Goal: Obtain resource: Obtain resource

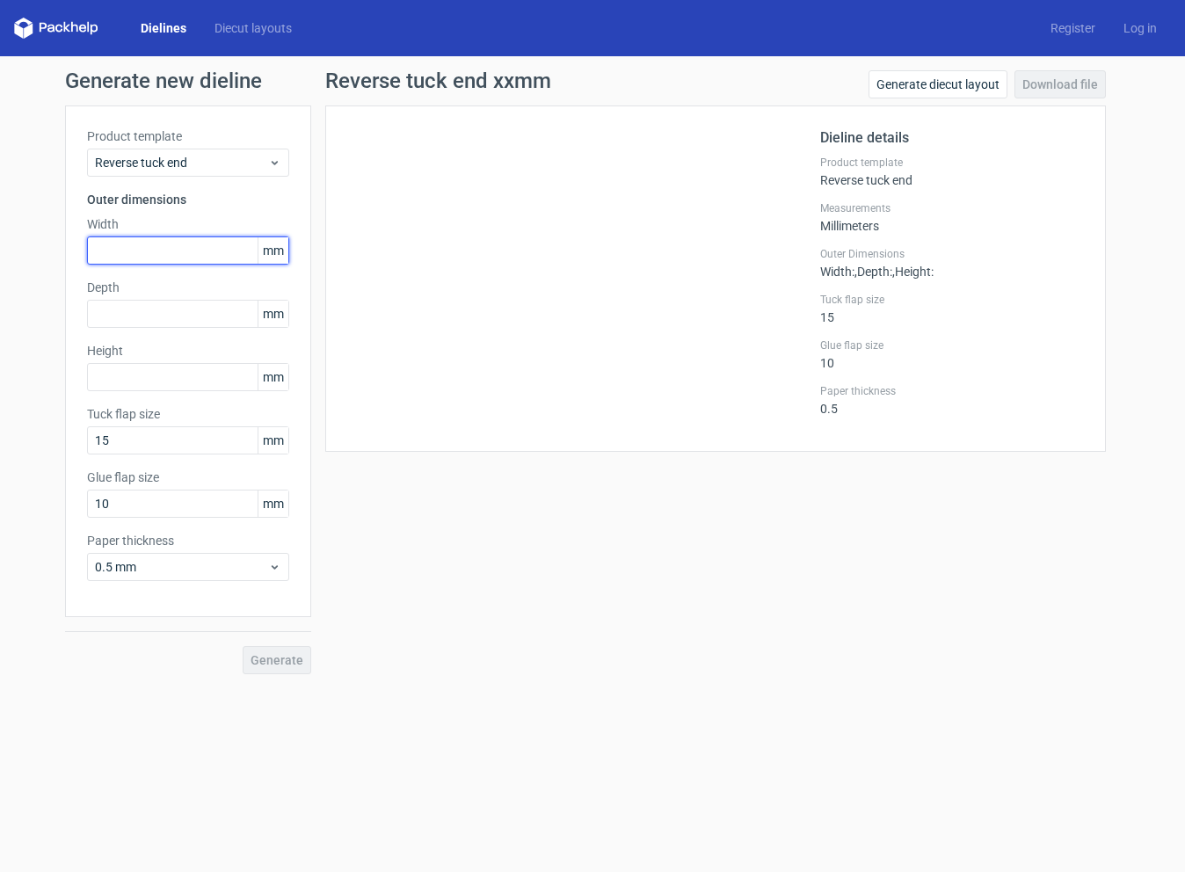
click at [170, 250] on input "text" at bounding box center [188, 250] width 202 height 28
type input "570"
click at [183, 325] on div "Depth mm" at bounding box center [188, 303] width 202 height 49
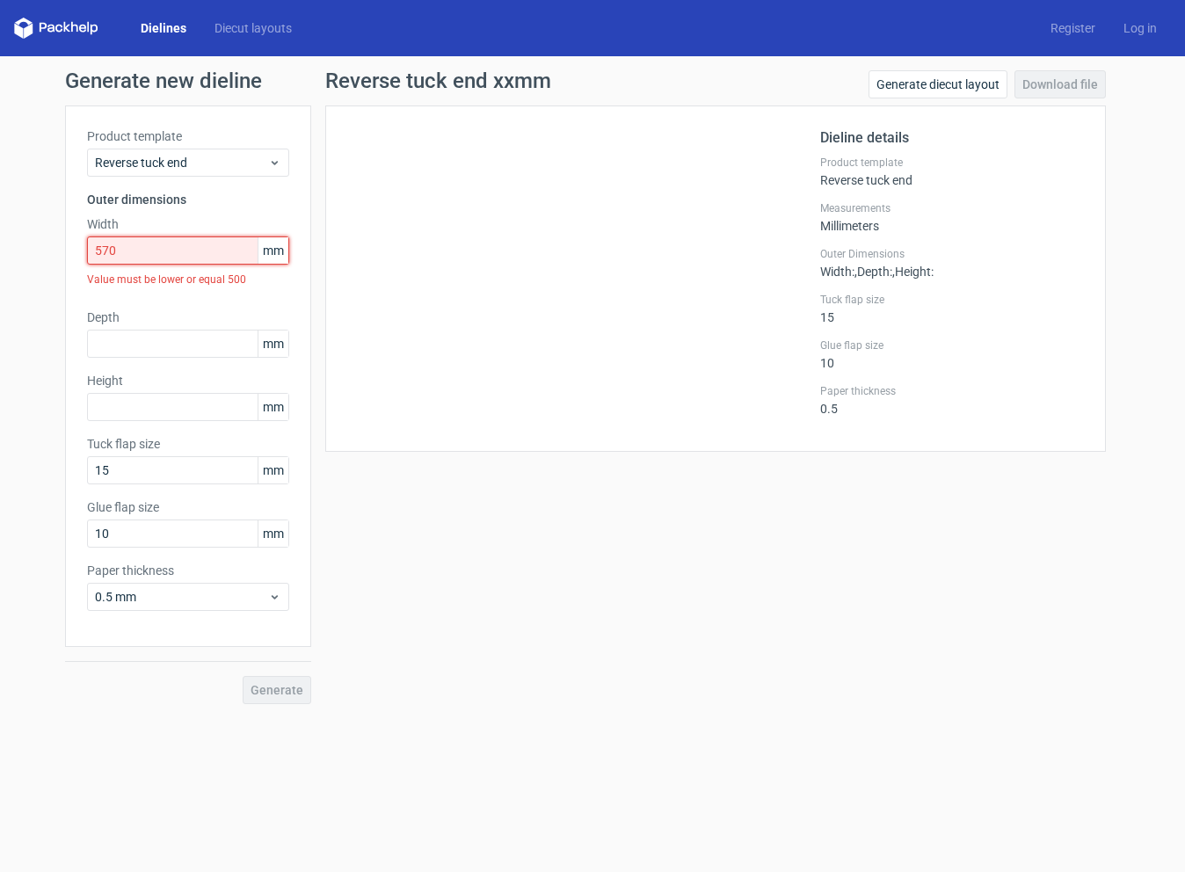
drag, startPoint x: 160, startPoint y: 256, endPoint x: 62, endPoint y: 268, distance: 99.2
click at [62, 268] on div "Generate new dieline Product template Reverse tuck end Outer dimensions Width 5…" at bounding box center [592, 387] width 1185 height 662
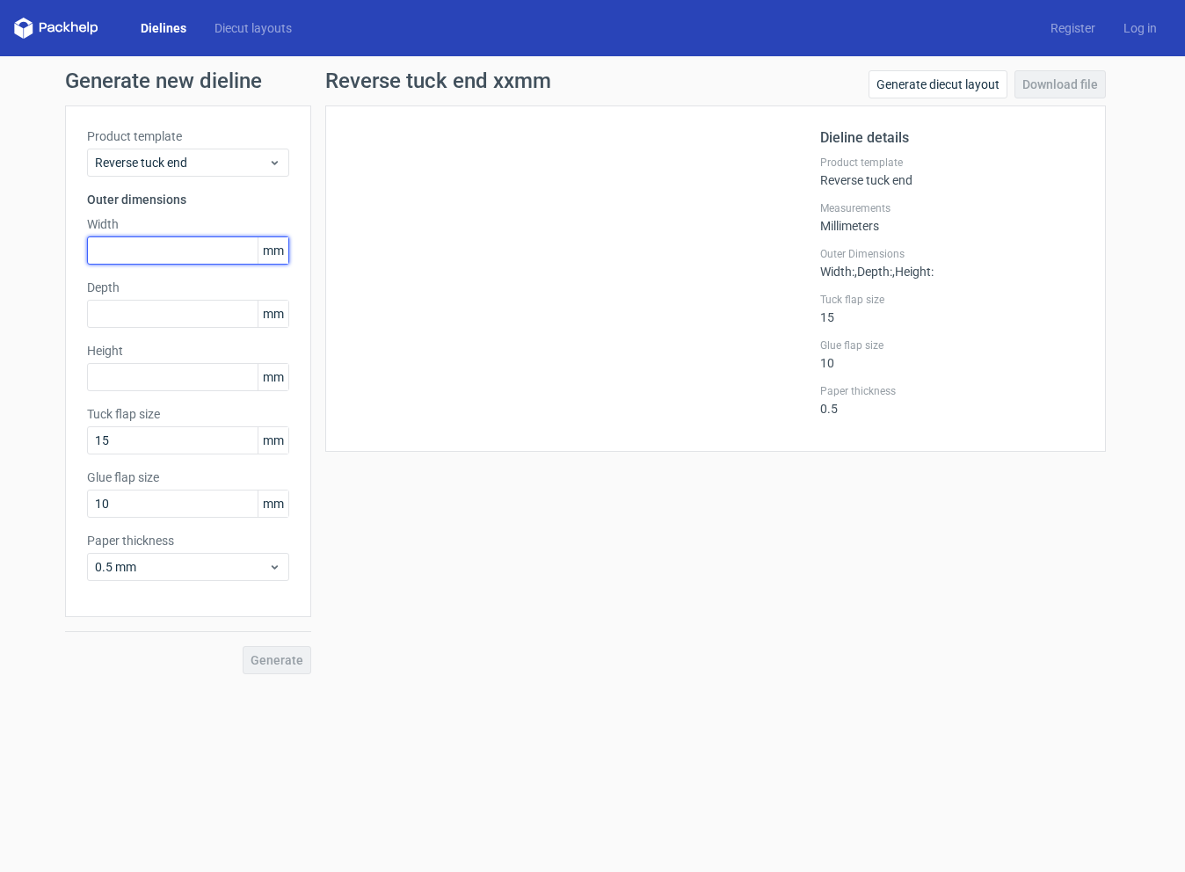
click at [137, 259] on input "text" at bounding box center [188, 250] width 202 height 28
type input "57"
click at [167, 309] on input "text" at bounding box center [188, 314] width 202 height 28
click at [164, 250] on input "57" at bounding box center [188, 250] width 202 height 28
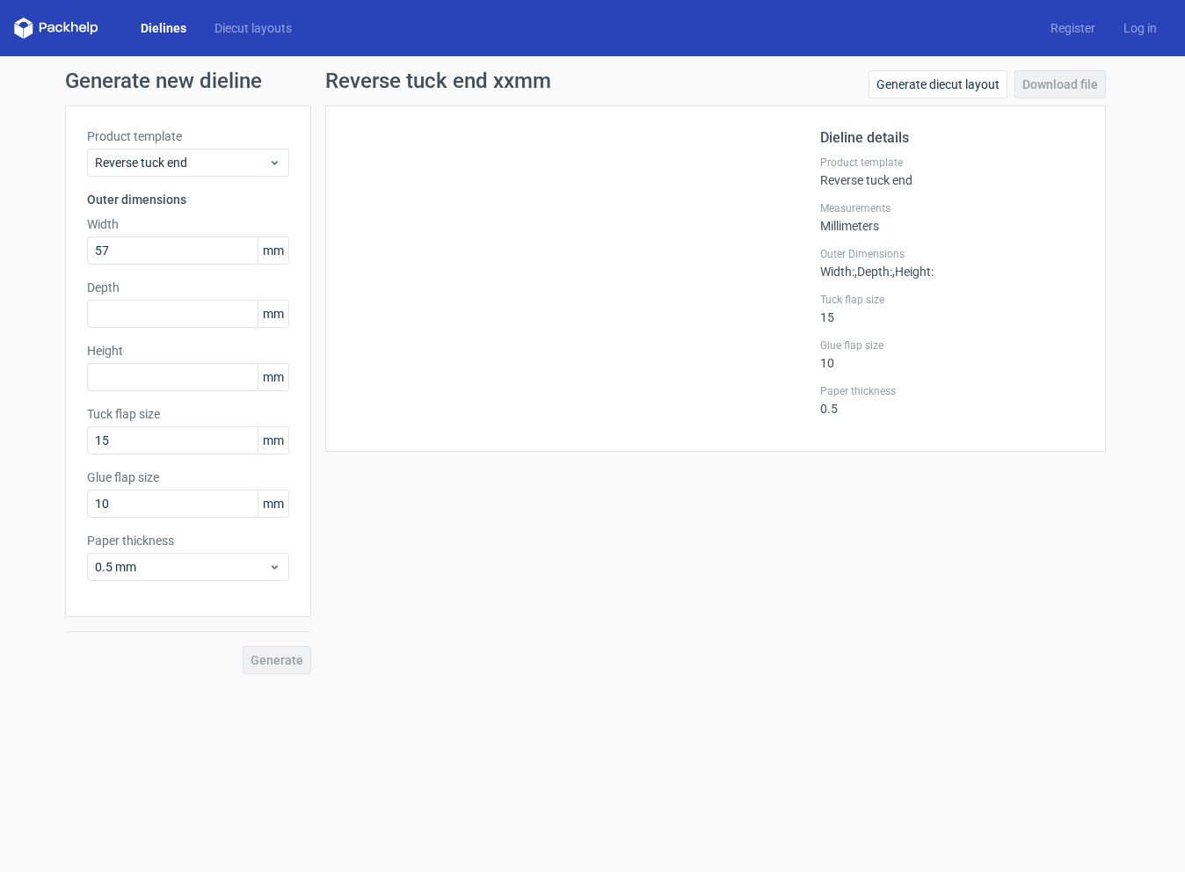
click at [270, 262] on span "mm" at bounding box center [273, 250] width 31 height 26
click at [251, 163] on span "Reverse tuck end" at bounding box center [181, 163] width 173 height 18
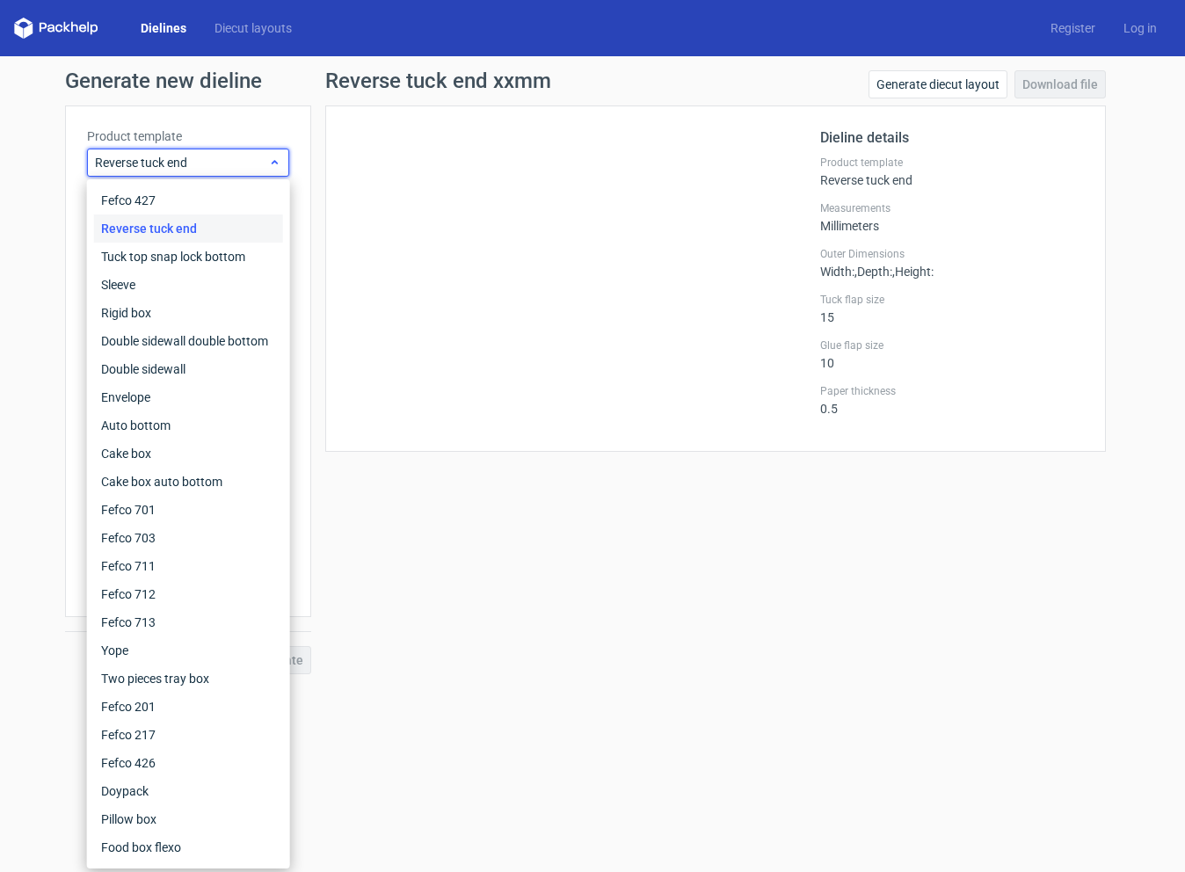
click at [243, 167] on span "Reverse tuck end" at bounding box center [181, 163] width 173 height 18
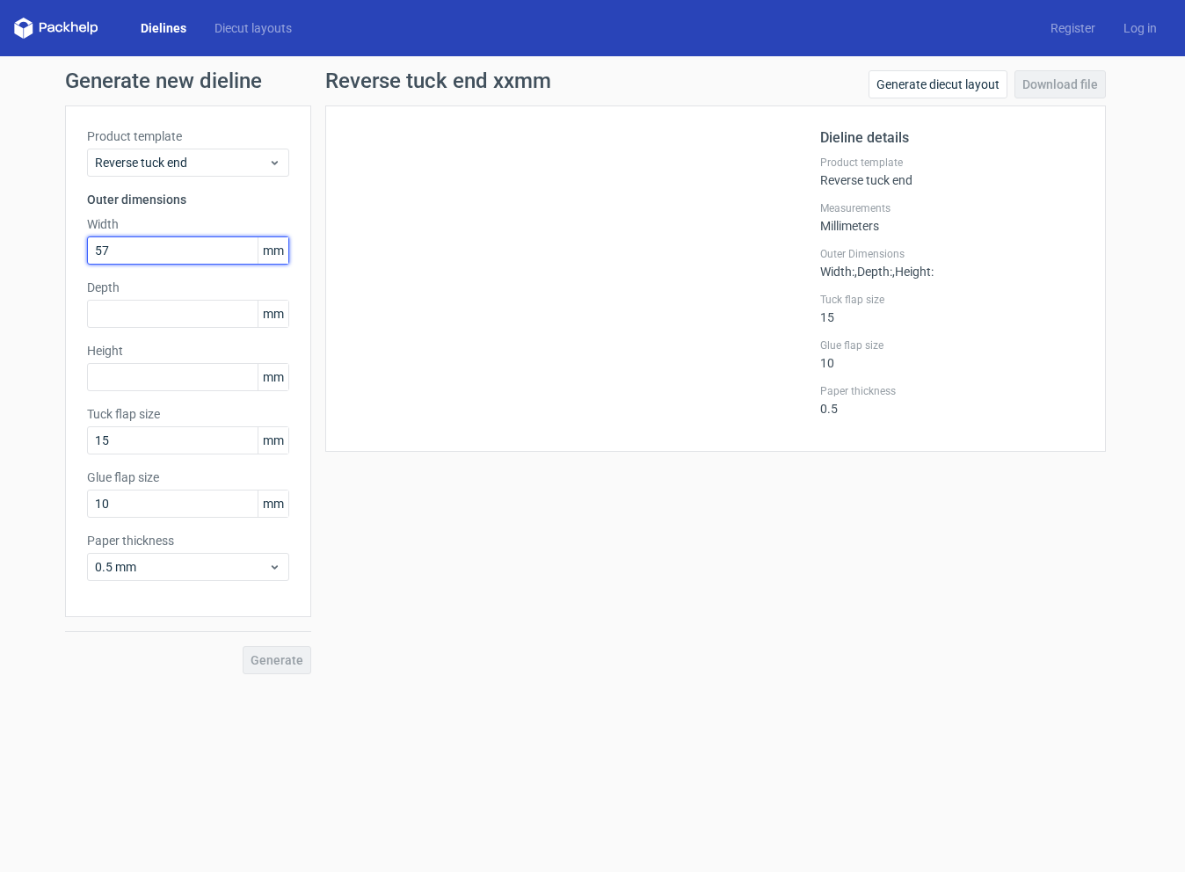
click at [183, 249] on input "57" at bounding box center [188, 250] width 202 height 28
drag, startPoint x: 860, startPoint y: 228, endPoint x: 849, endPoint y: 228, distance: 10.5
click at [849, 228] on div "Measurements Millimeters" at bounding box center [952, 217] width 264 height 32
click at [892, 230] on div "Measurements Millimeters" at bounding box center [952, 217] width 264 height 32
click at [951, 80] on link "Generate diecut layout" at bounding box center [937, 84] width 139 height 28
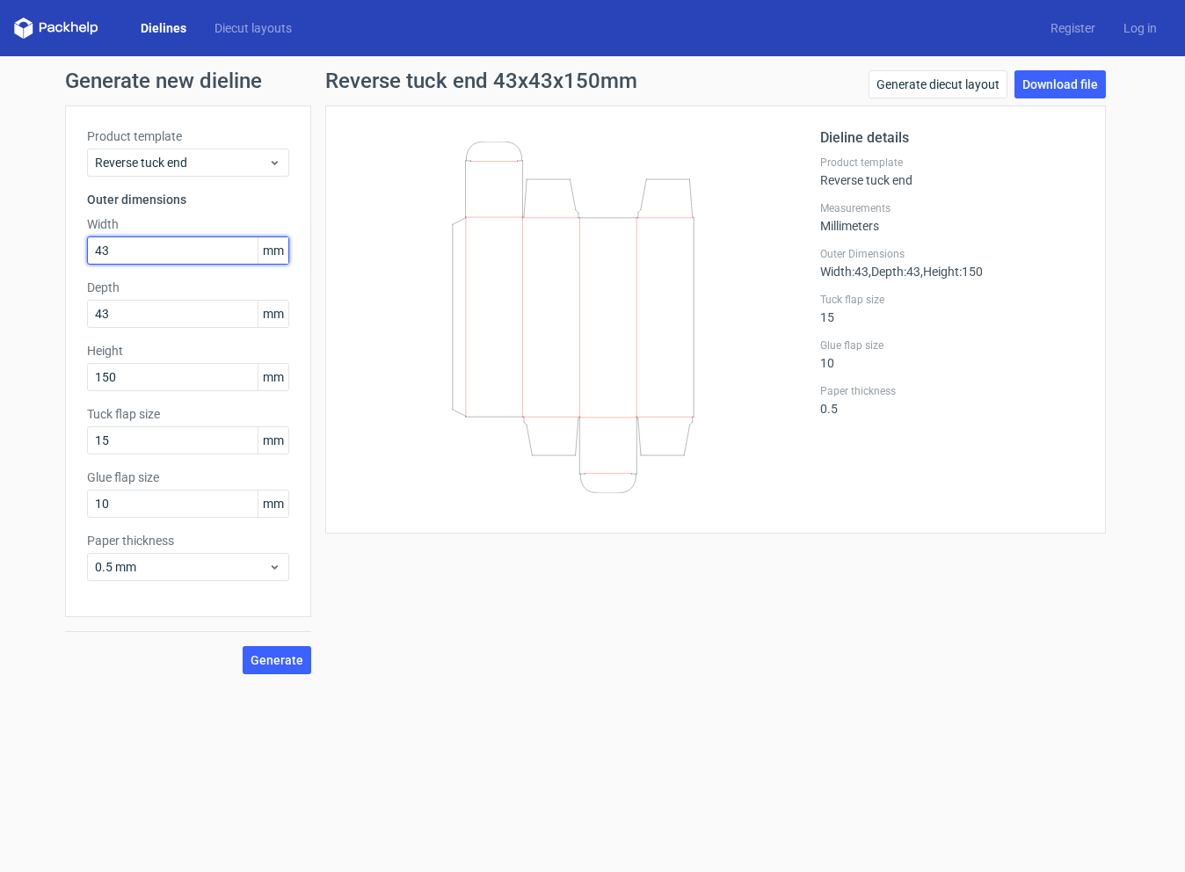
drag, startPoint x: 0, startPoint y: 0, endPoint x: 4, endPoint y: 251, distance: 251.4
click at [4, 251] on div "Generate new dieline Product template Reverse tuck end Outer dimensions Width 4…" at bounding box center [592, 372] width 1185 height 632
type input "570"
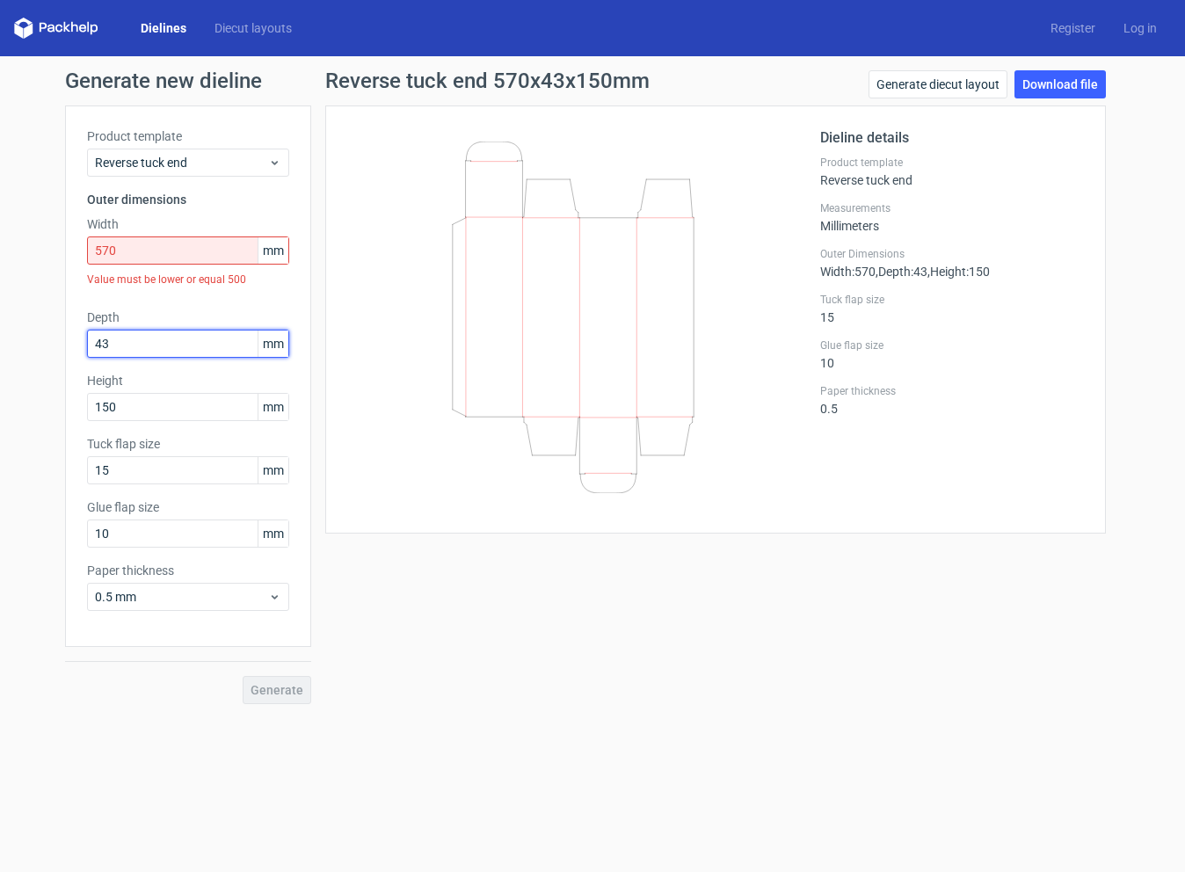
drag, startPoint x: 123, startPoint y: 315, endPoint x: 46, endPoint y: 307, distance: 77.8
click at [46, 307] on div "Generate new dieline Product template Reverse tuck end Outer dimensions Width 5…" at bounding box center [592, 387] width 1185 height 662
click at [197, 293] on div "Value must be lower or equal 500" at bounding box center [188, 280] width 202 height 30
click at [942, 79] on link "Generate diecut layout" at bounding box center [937, 84] width 139 height 28
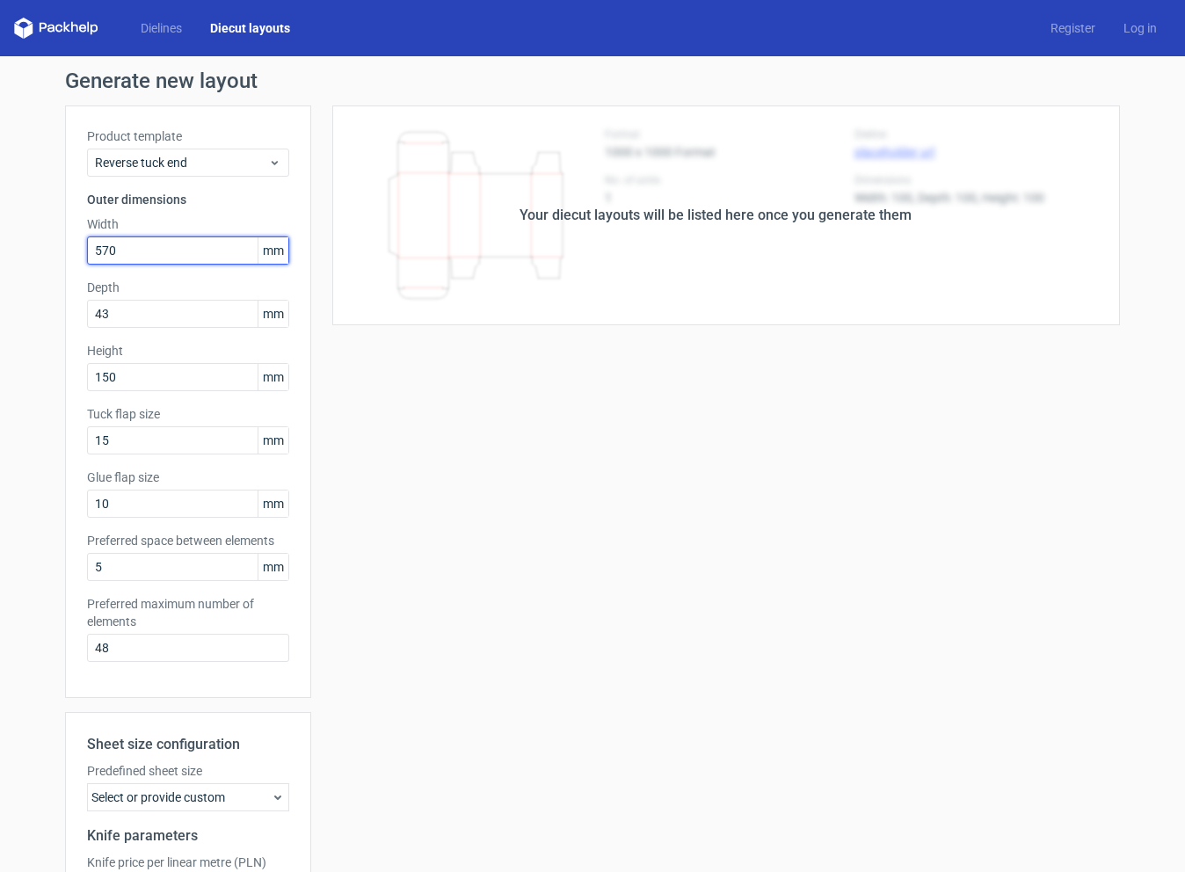
drag, startPoint x: 135, startPoint y: 254, endPoint x: -5, endPoint y: 252, distance: 140.6
click at [0, 252] on html "Dielines Diecut layouts Register Log in Generate new layout Product template Re…" at bounding box center [592, 436] width 1185 height 872
click at [131, 269] on div "Product template Reverse tuck end Outer dimensions Width 570 mm Depth 43 mm Hei…" at bounding box center [188, 401] width 246 height 592
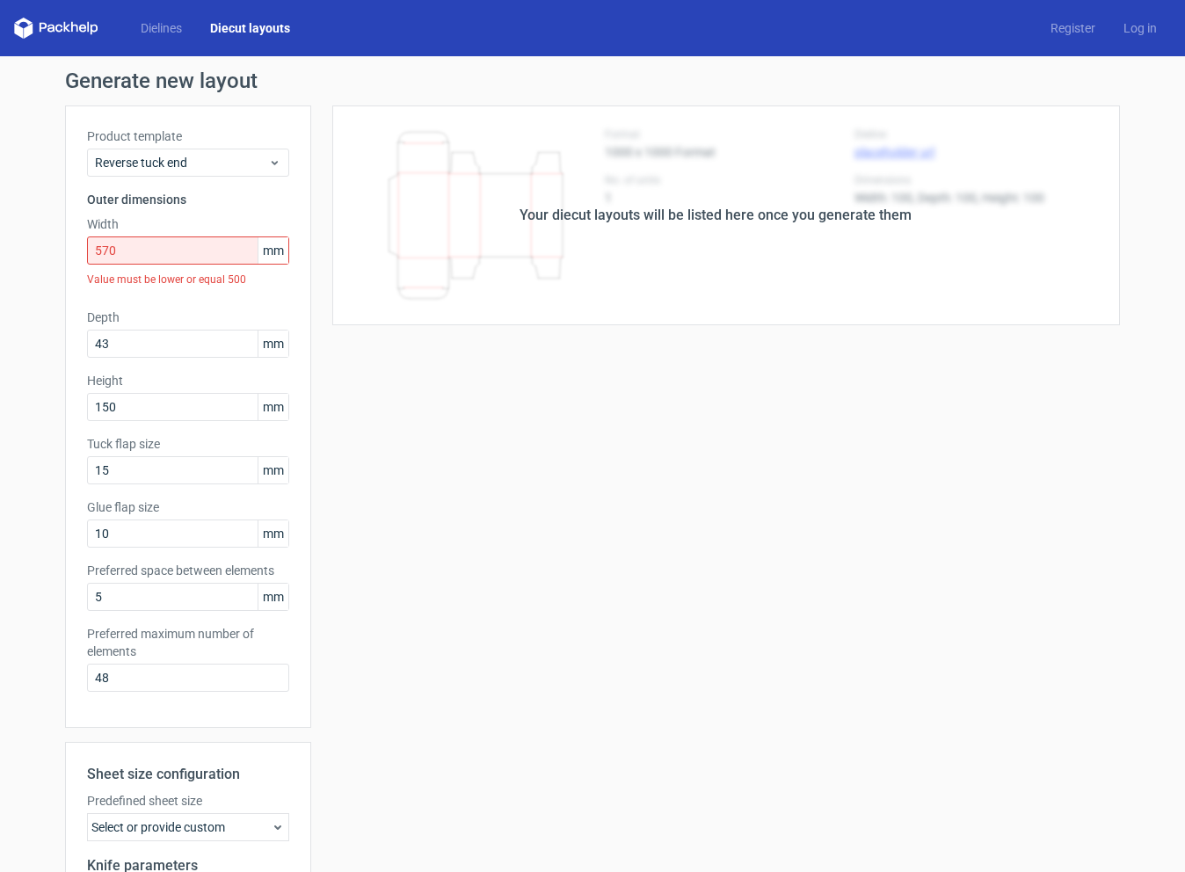
click at [171, 301] on div "Product template Reverse tuck end Outer dimensions Width 570 mm Value must be l…" at bounding box center [188, 416] width 246 height 622
drag, startPoint x: 120, startPoint y: 344, endPoint x: 25, endPoint y: 331, distance: 96.6
click at [25, 331] on div "Generate new layout Product template Reverse tuck end Outer dimensions Width 57…" at bounding box center [592, 579] width 1185 height 1047
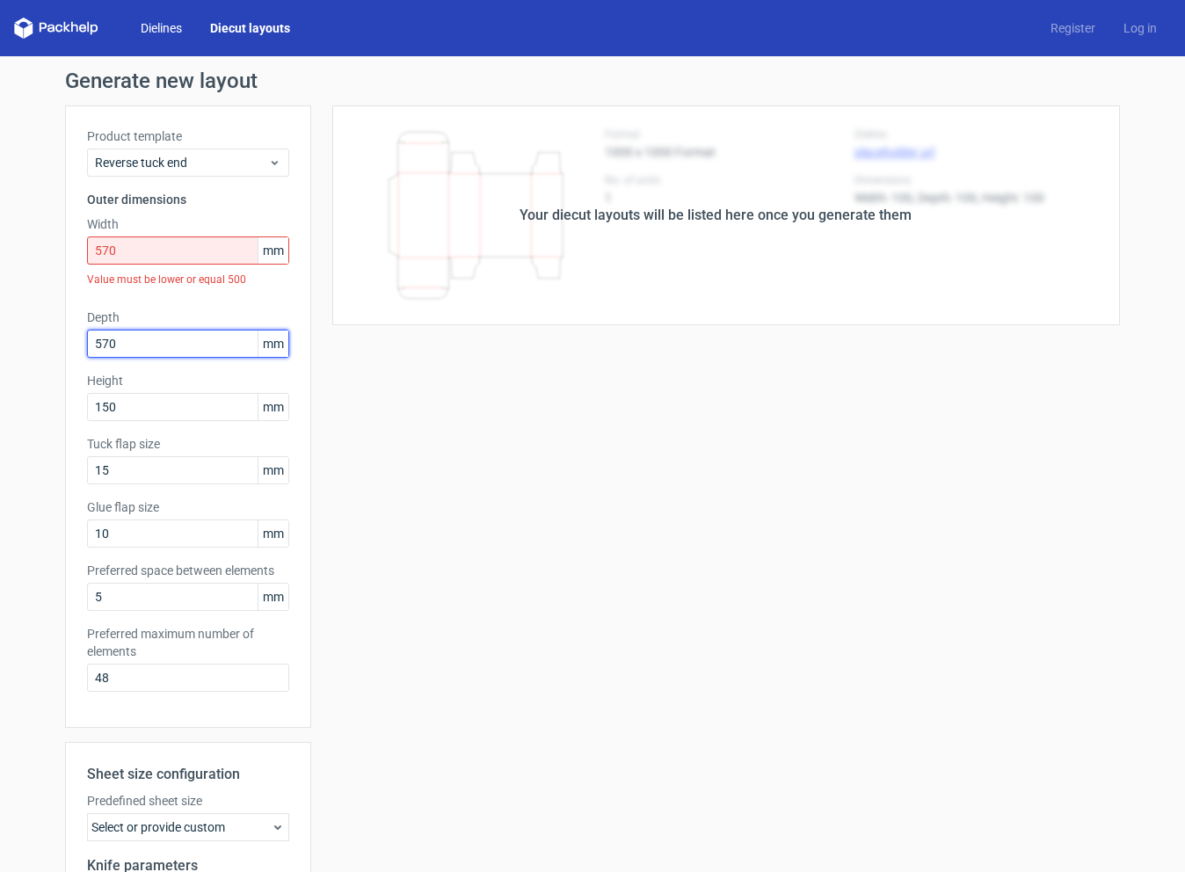
type input "570"
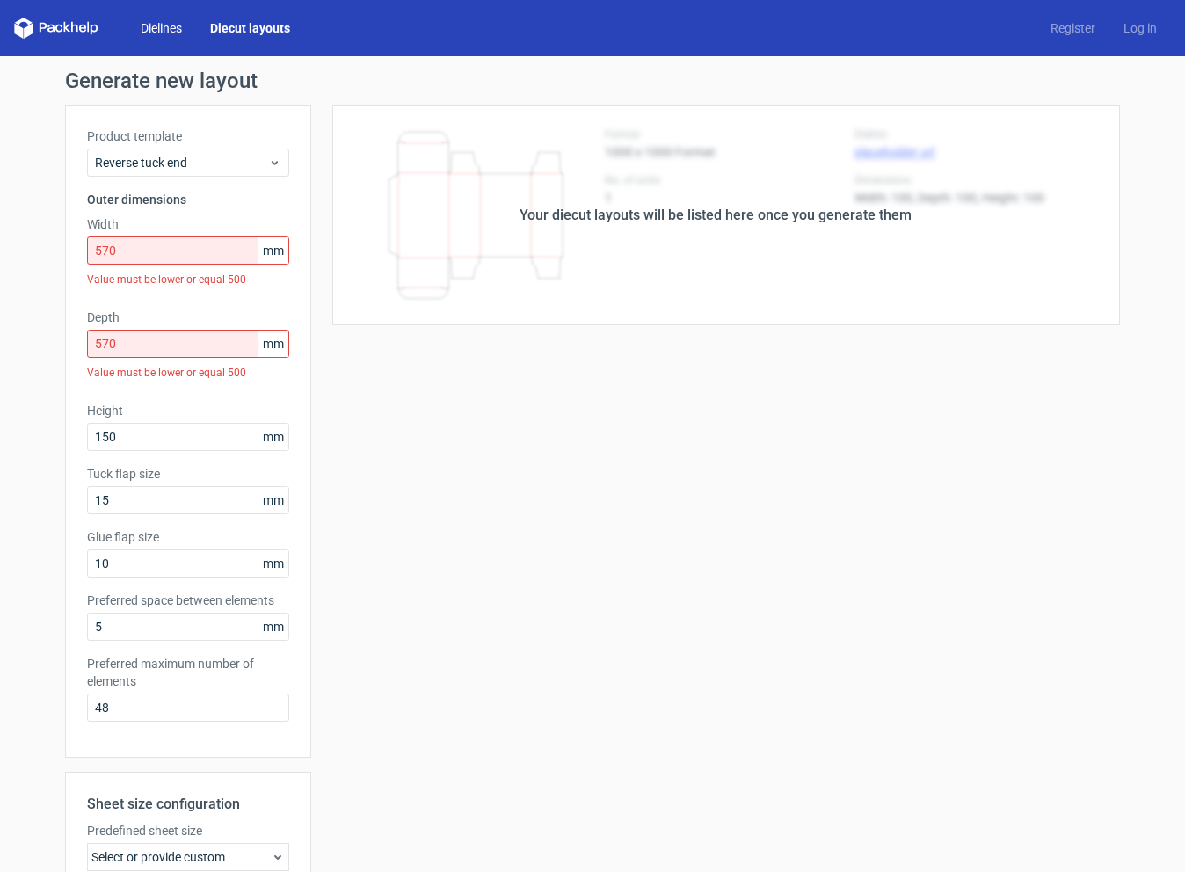
click at [181, 28] on link "Dielines" at bounding box center [161, 28] width 69 height 18
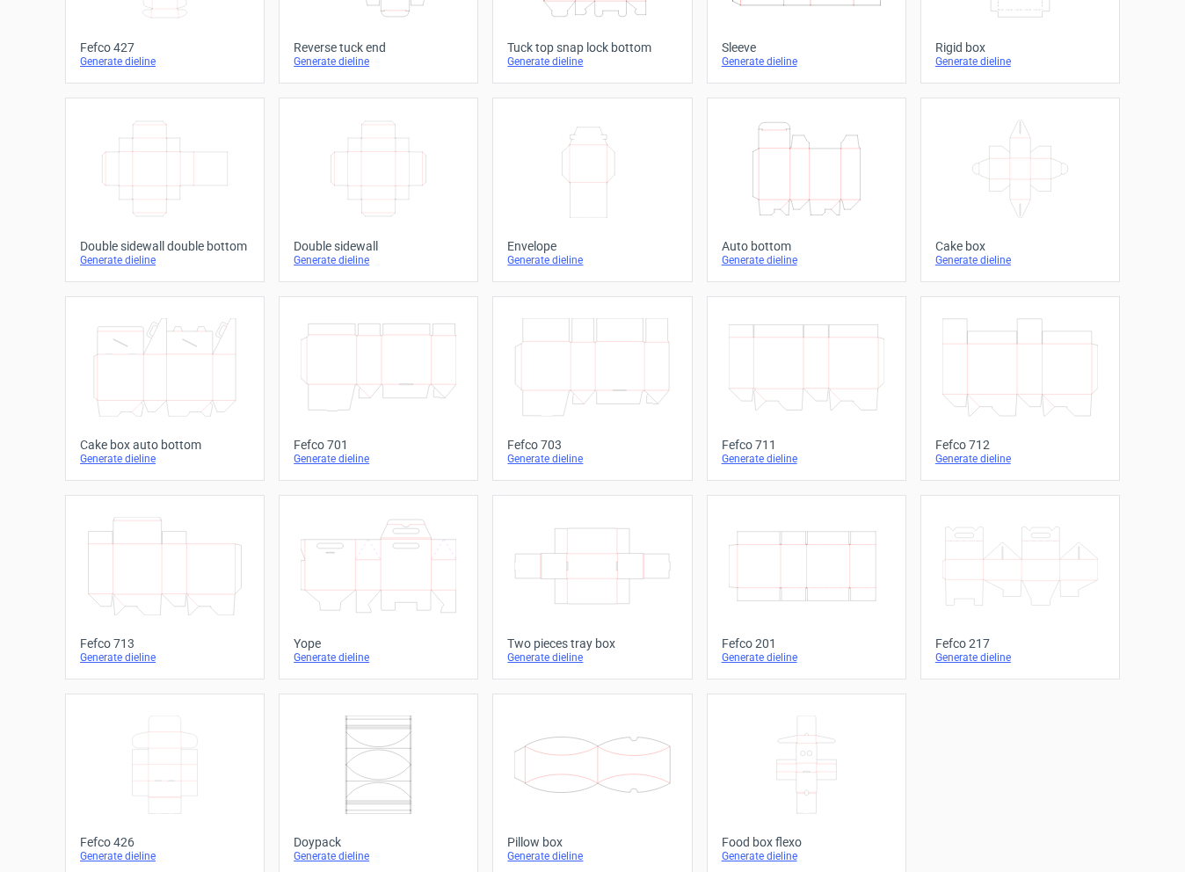
scroll to position [223, 0]
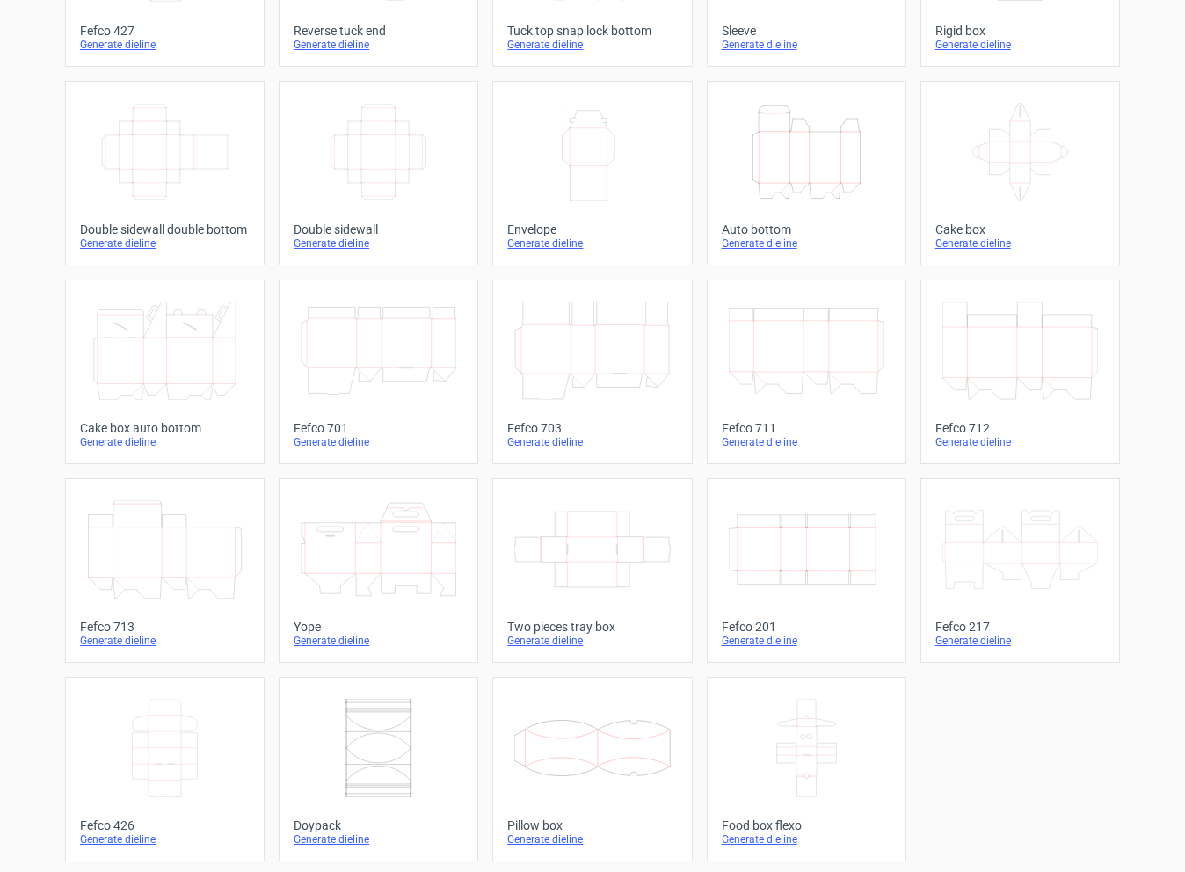
click at [751, 638] on div "Generate dieline" at bounding box center [807, 641] width 170 height 14
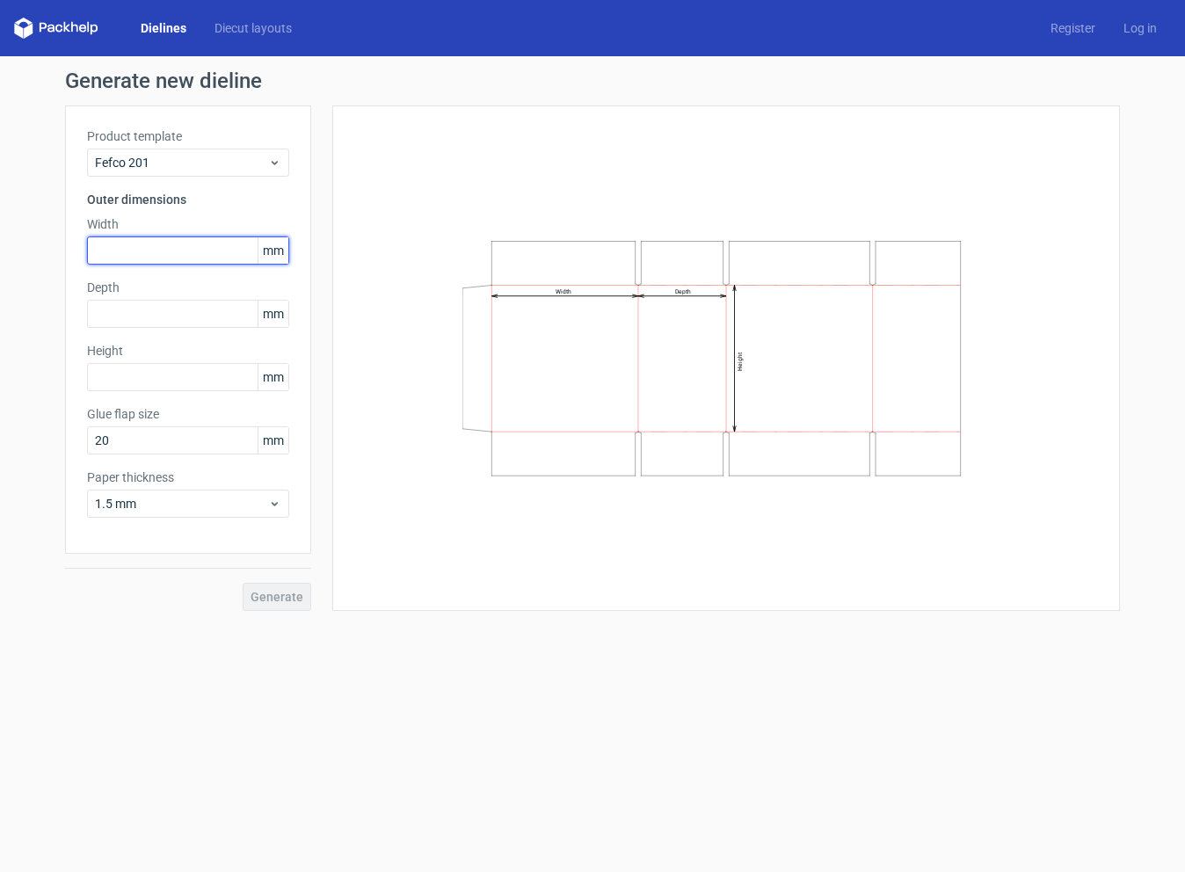
click at [132, 242] on input "text" at bounding box center [188, 250] width 202 height 28
type input "570"
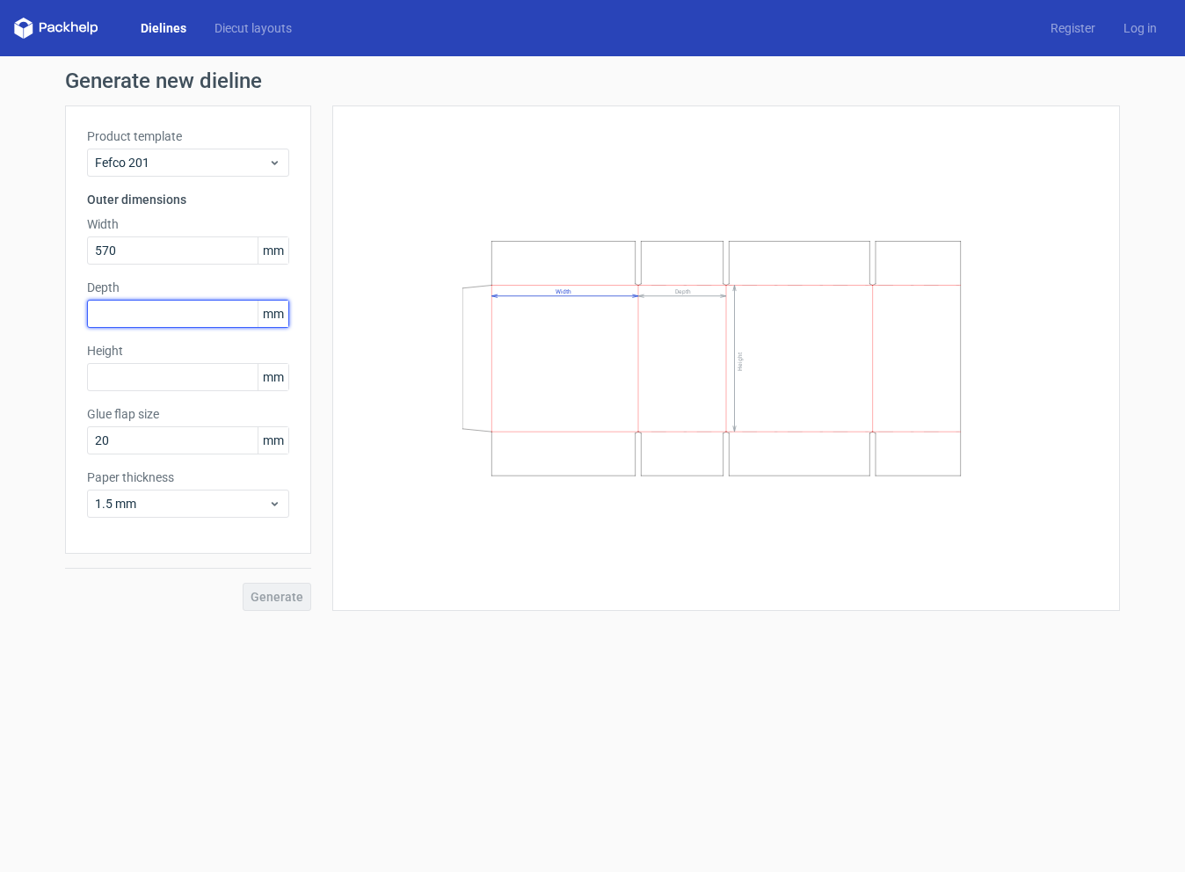
click at [130, 325] on div "Depth mm" at bounding box center [188, 303] width 202 height 49
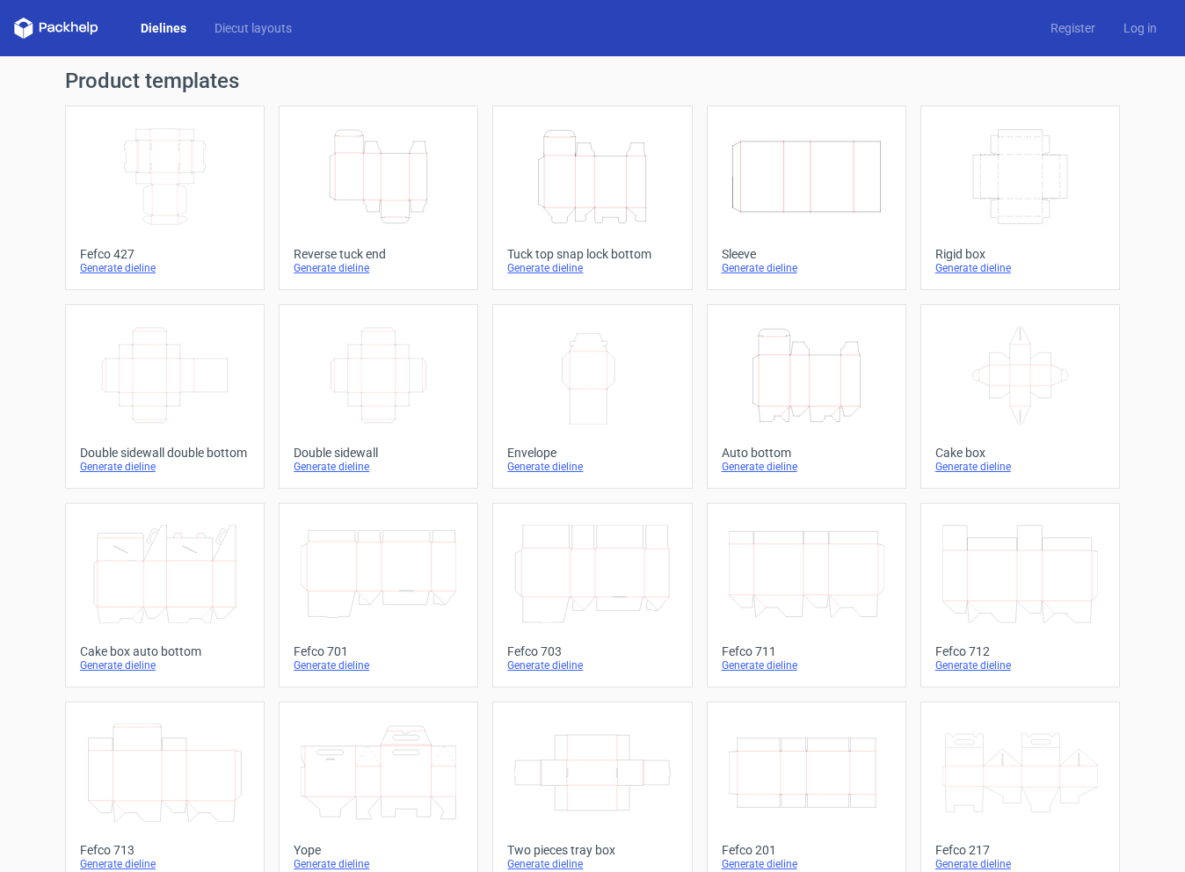
click at [529, 268] on div "Generate dieline" at bounding box center [592, 268] width 170 height 14
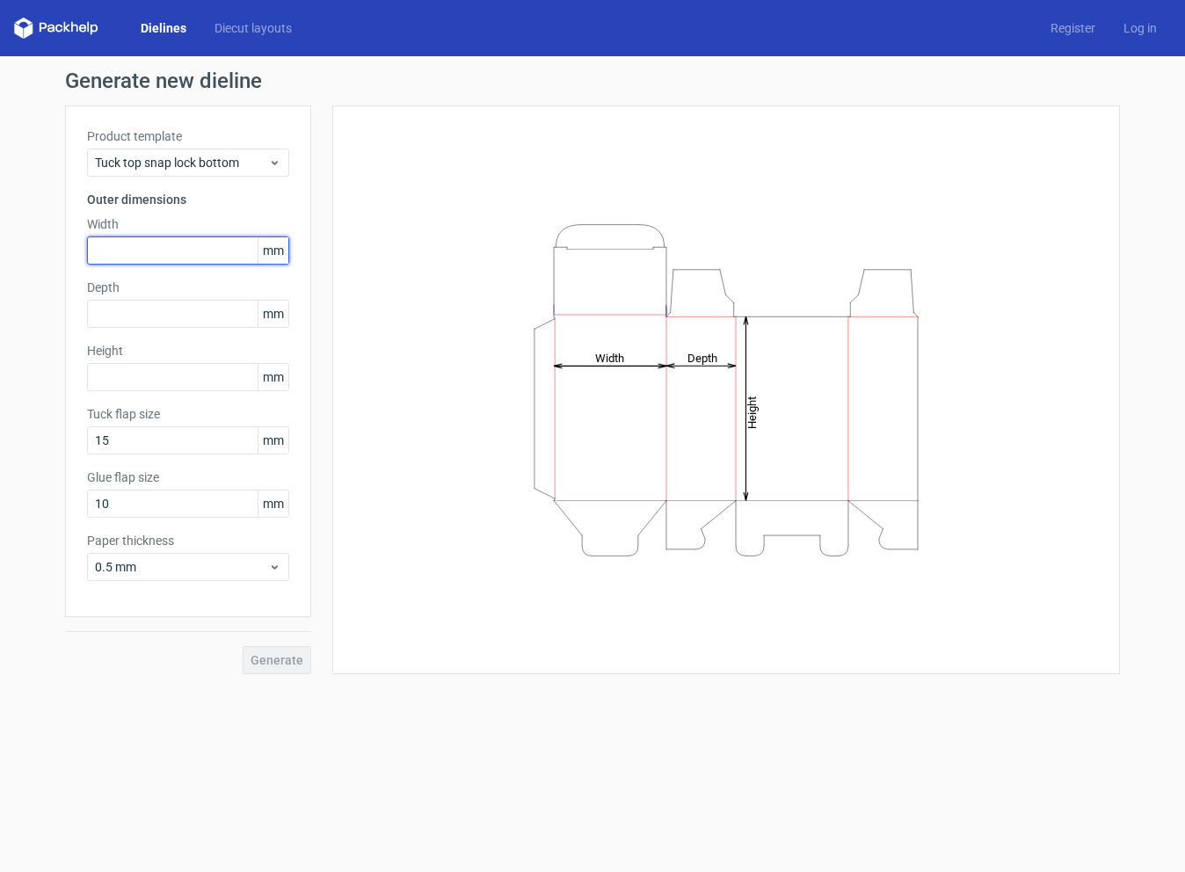
click at [211, 252] on input "text" at bounding box center [188, 250] width 202 height 28
type input "570"
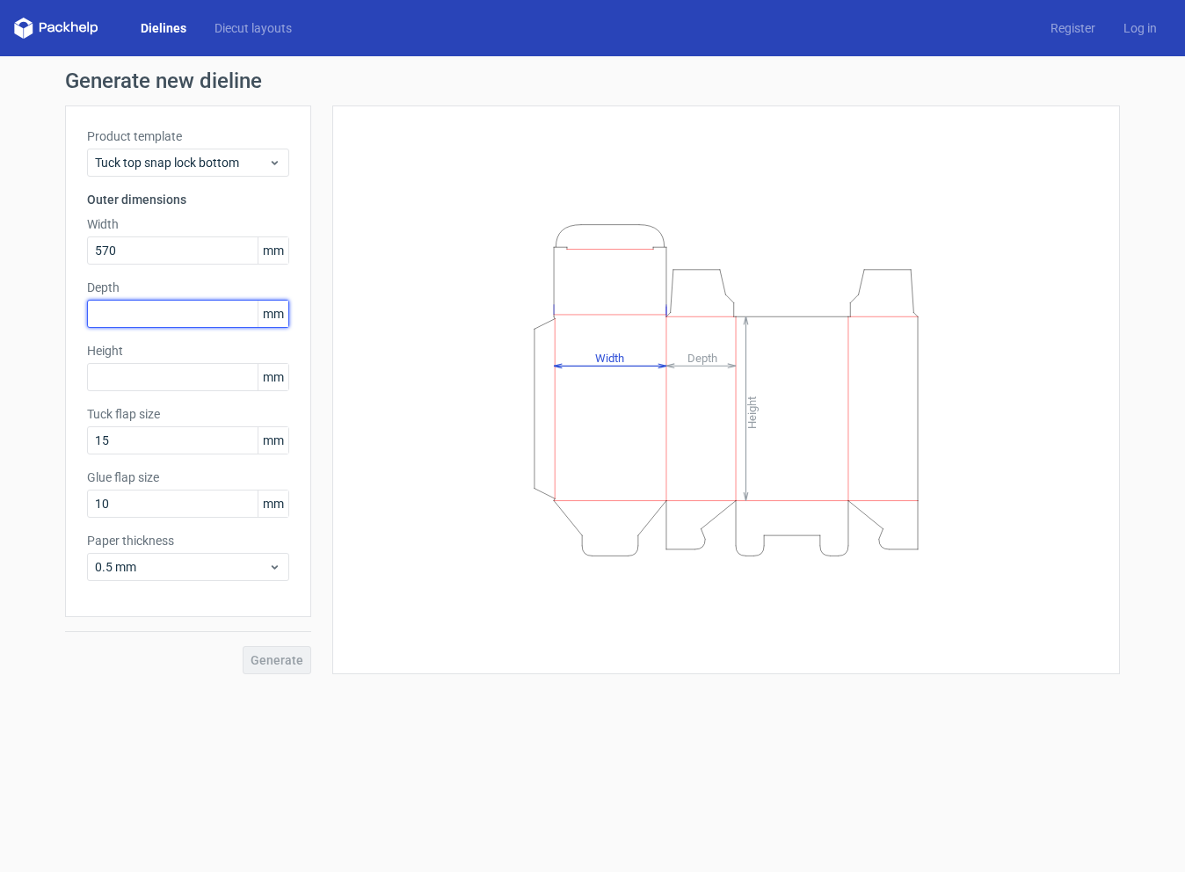
click at [149, 324] on div "Depth mm" at bounding box center [188, 303] width 202 height 49
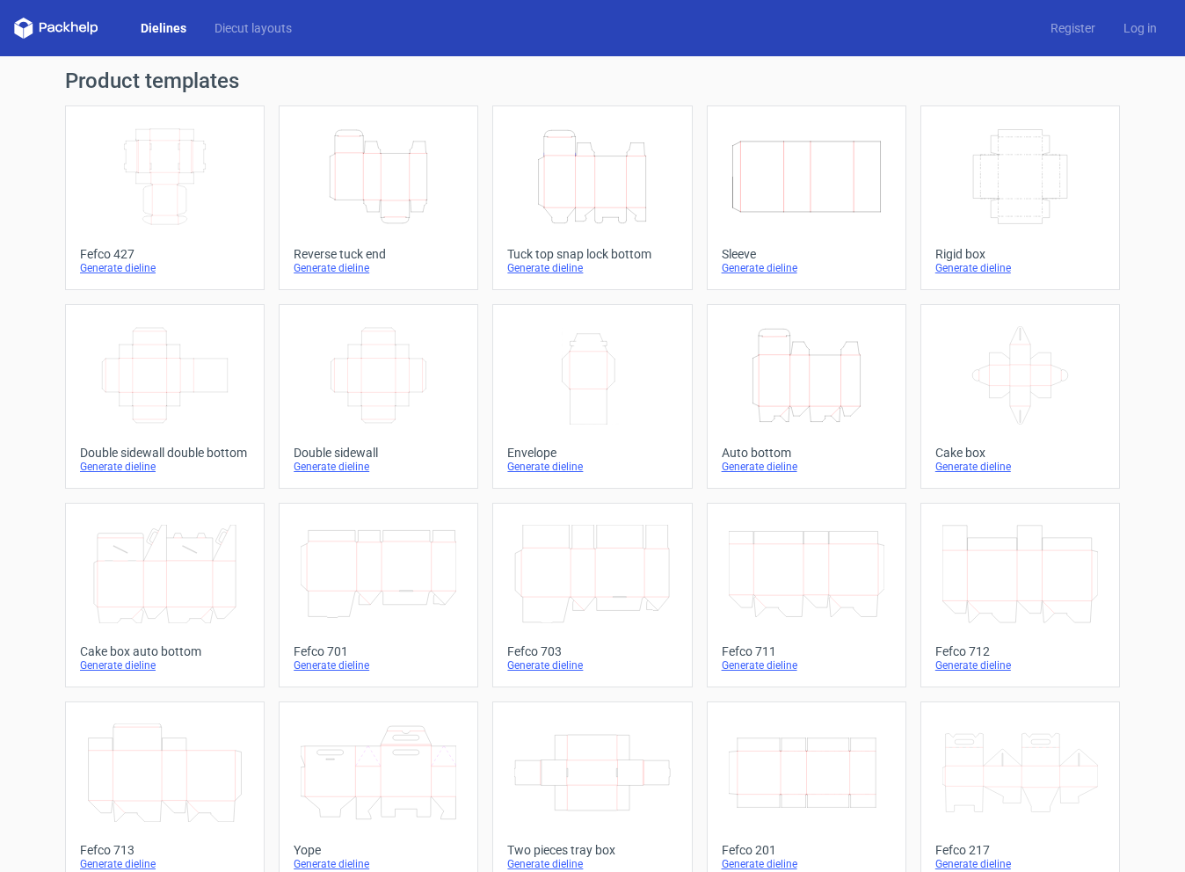
click at [768, 265] on div "Generate dieline" at bounding box center [807, 268] width 170 height 14
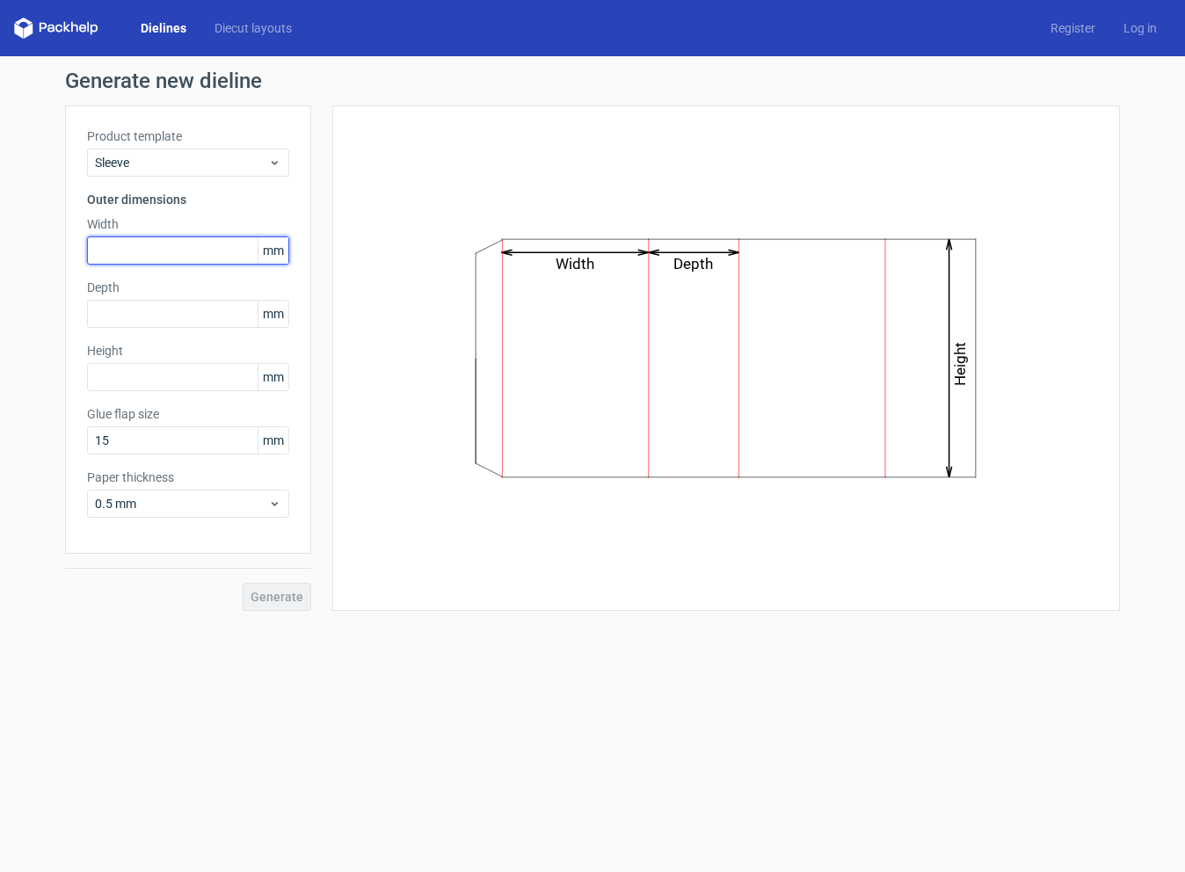
click at [155, 243] on input "text" at bounding box center [188, 250] width 202 height 28
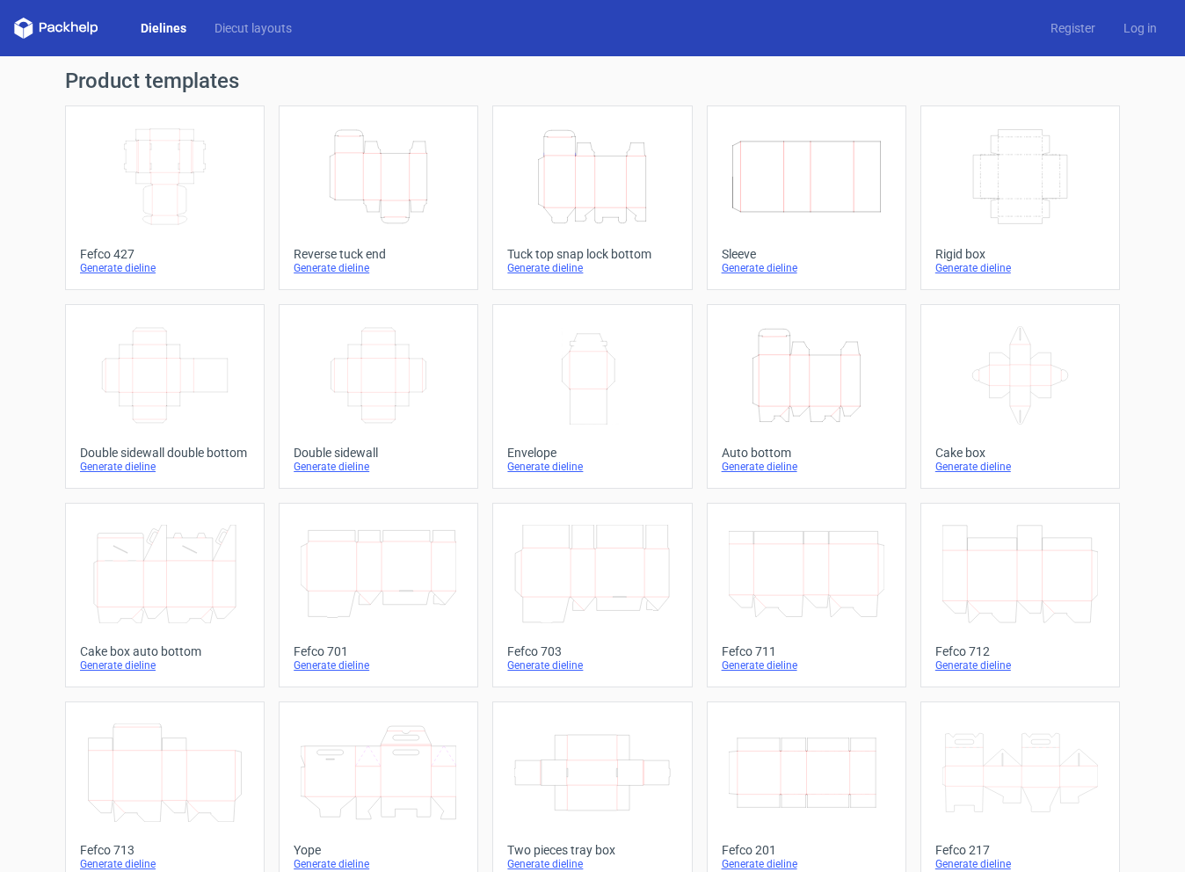
click at [188, 374] on icon "Width Depth Height" at bounding box center [165, 375] width 156 height 98
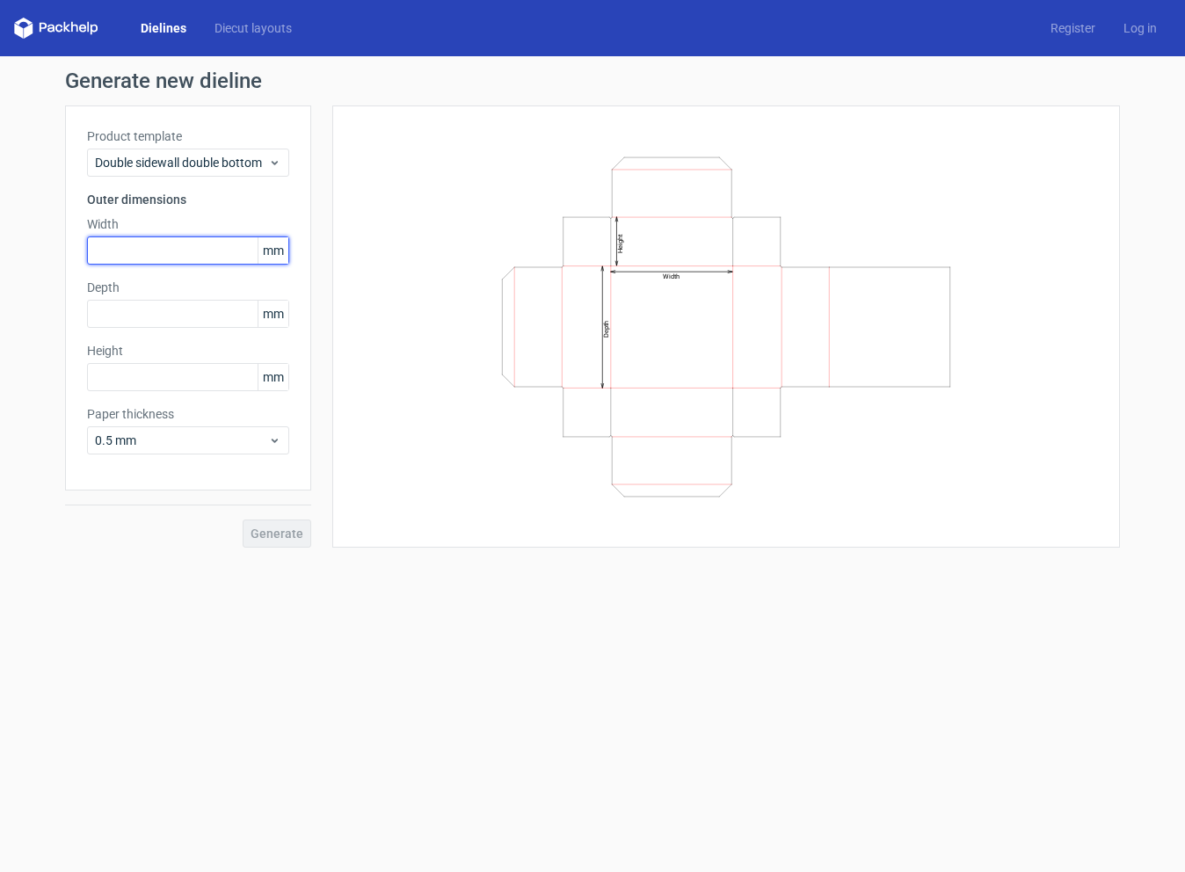
click at [156, 251] on input "text" at bounding box center [188, 250] width 202 height 28
type input "570"
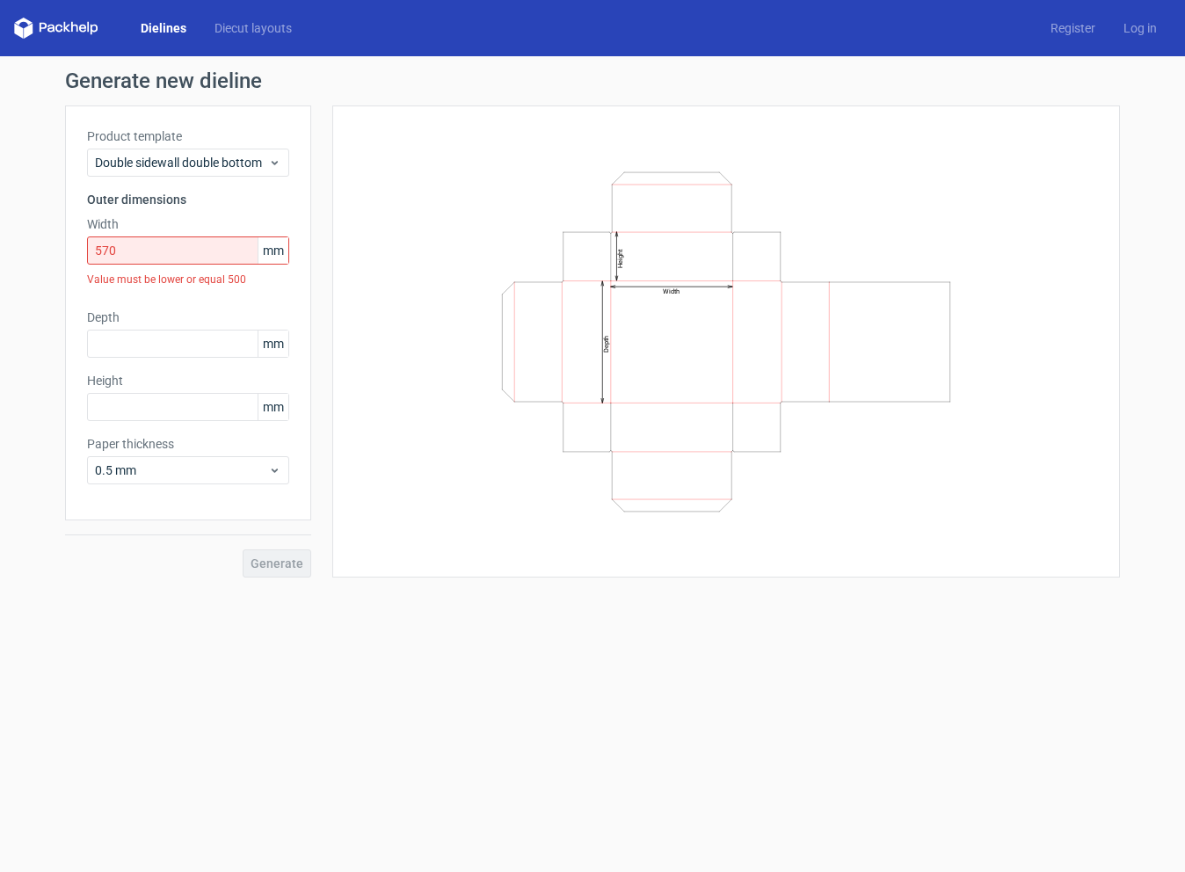
click at [221, 657] on form "Generate new dieline Product template Double sidewall double bottom Outer dimen…" at bounding box center [592, 464] width 1185 height 816
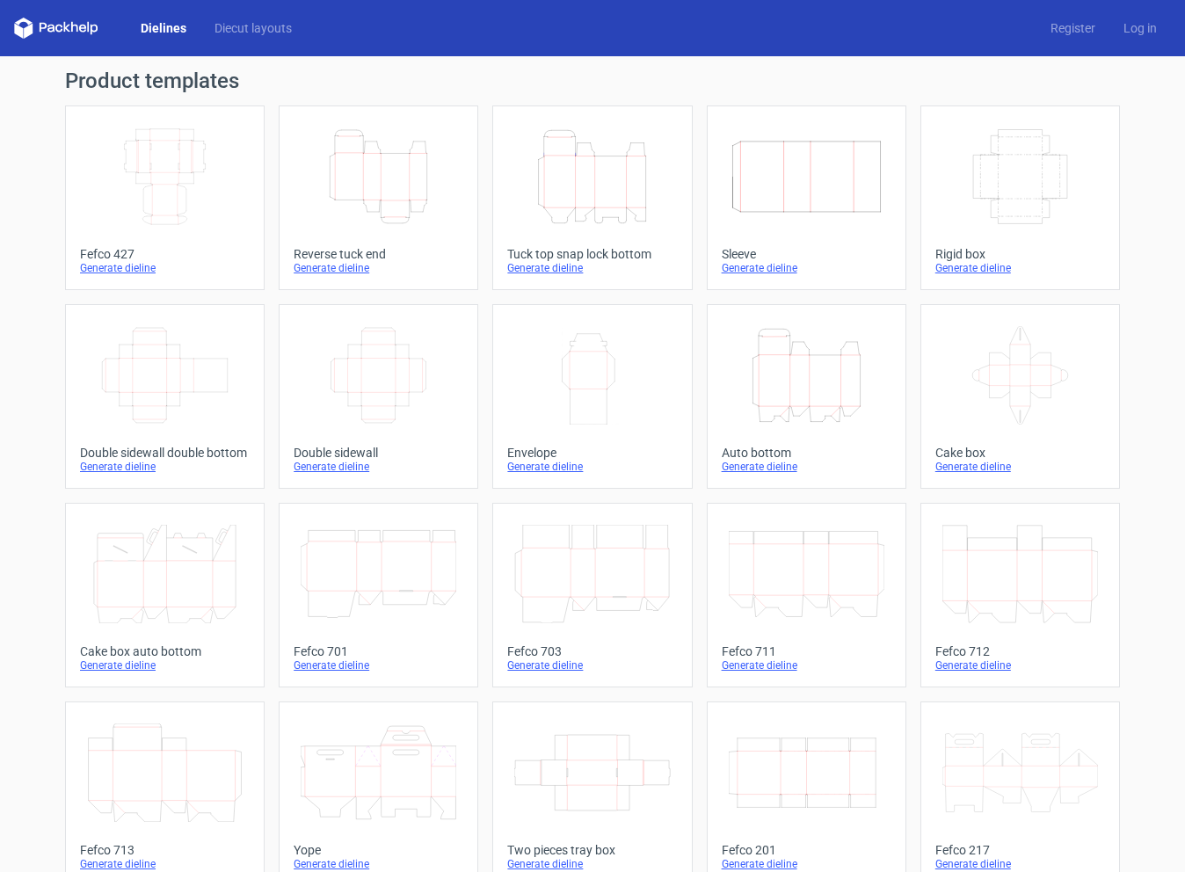
click at [378, 236] on link "Height Depth Width Reverse tuck end Generate dieline" at bounding box center [379, 197] width 200 height 185
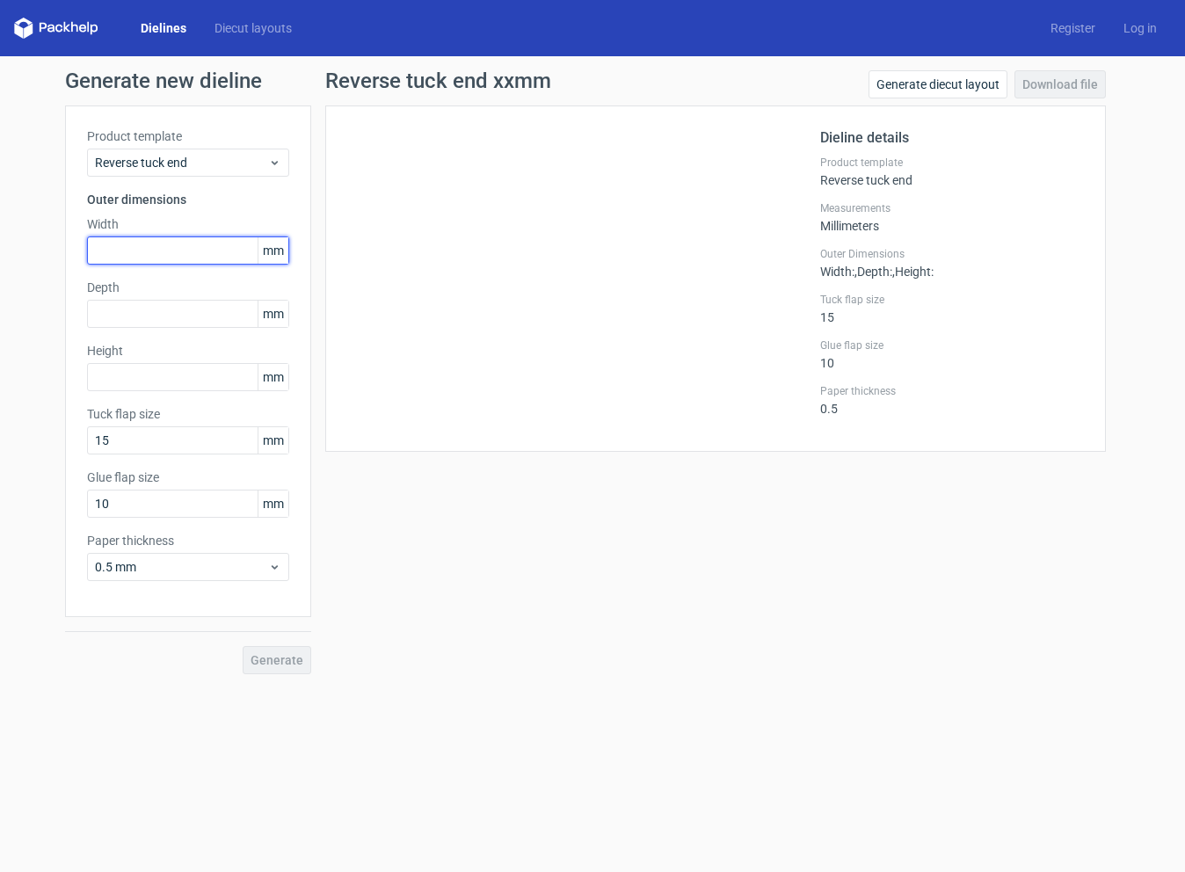
click at [170, 251] on input "text" at bounding box center [188, 250] width 202 height 28
type input "57"
click at [173, 310] on input "text" at bounding box center [188, 314] width 202 height 28
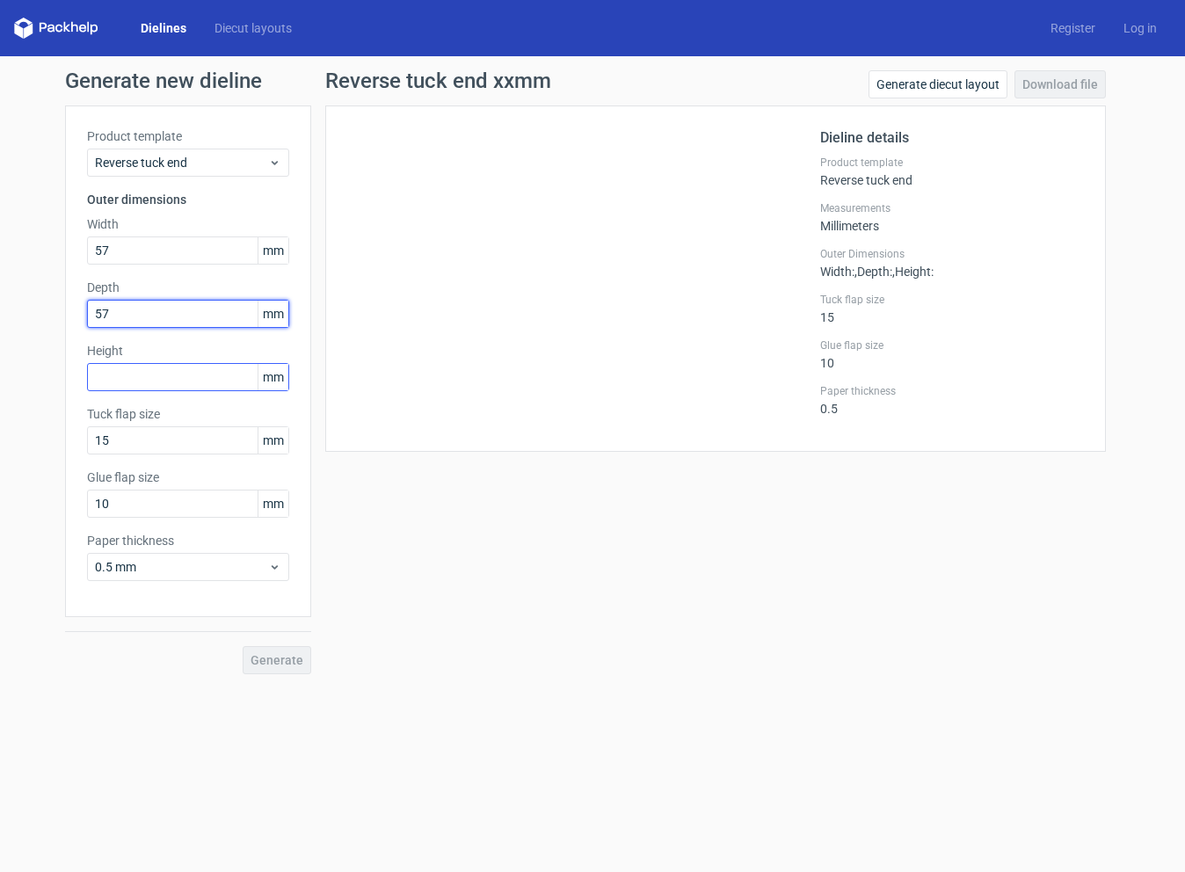
type input "57"
click at [171, 374] on input "text" at bounding box center [188, 377] width 202 height 28
type input "127"
click at [262, 661] on span "Generate" at bounding box center [277, 660] width 53 height 12
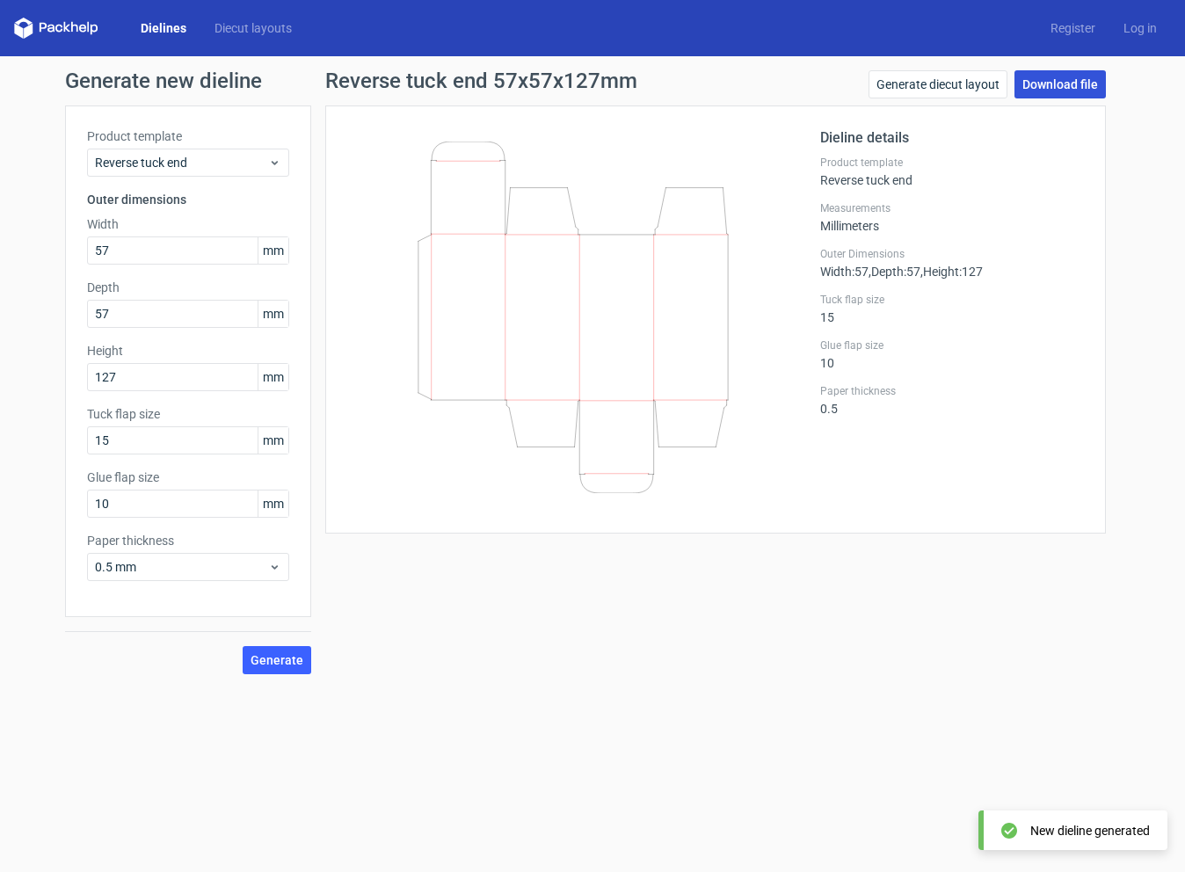
click at [1064, 91] on link "Download file" at bounding box center [1059, 84] width 91 height 28
click at [267, 654] on span "Generate" at bounding box center [277, 660] width 53 height 12
click at [1062, 83] on link "Download file" at bounding box center [1059, 84] width 91 height 28
